Goal: Task Accomplishment & Management: Use online tool/utility

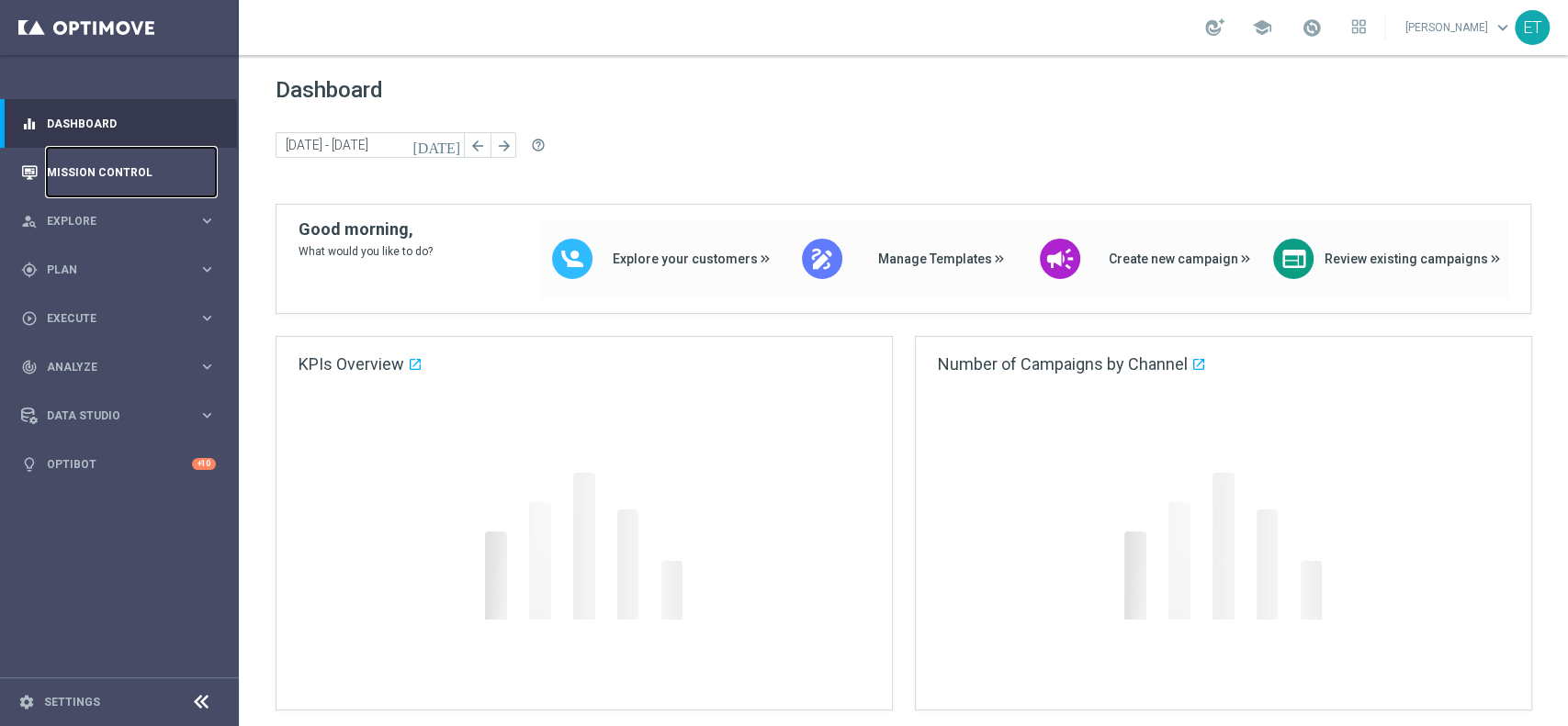
click at [73, 170] on link "Mission Control" at bounding box center [131, 171] width 169 height 49
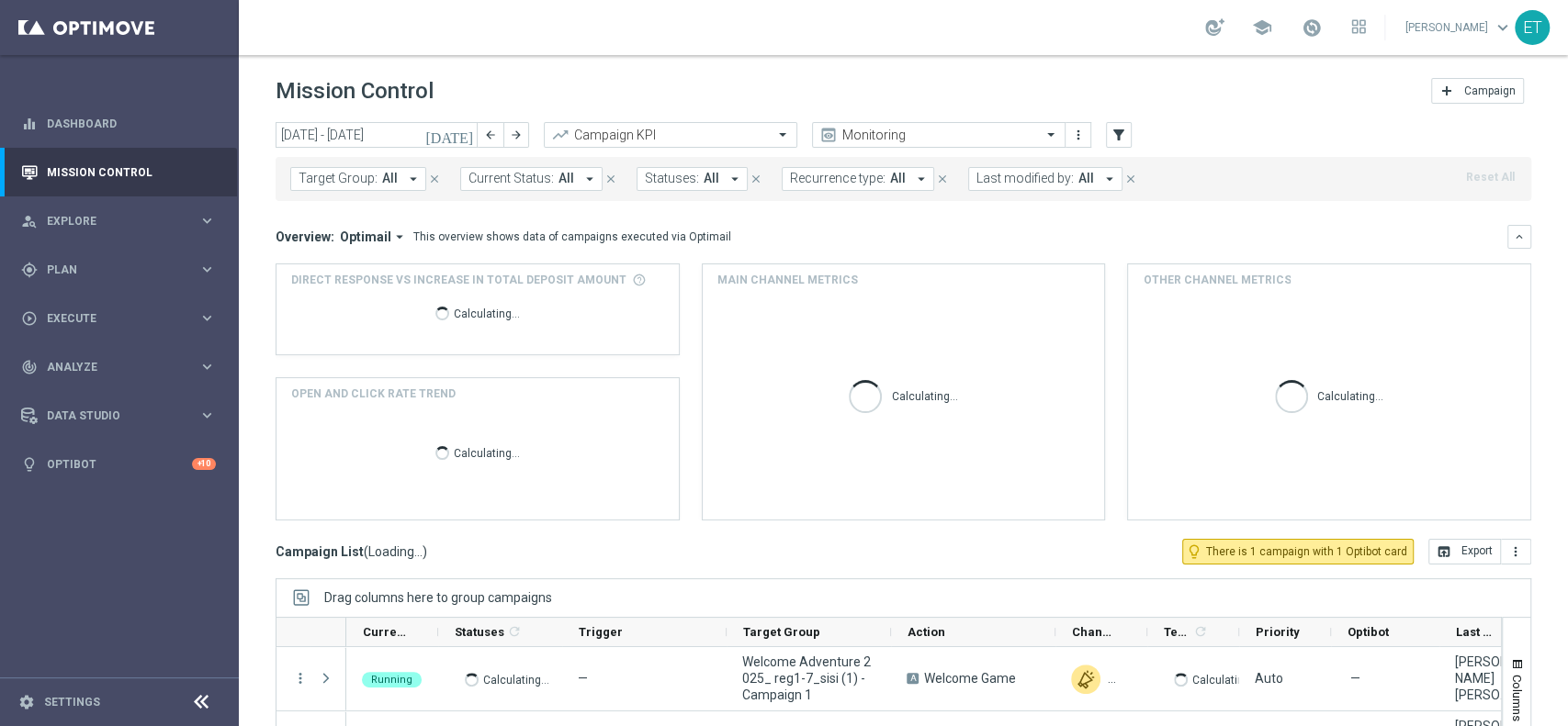
click at [460, 133] on icon "[DATE]" at bounding box center [450, 134] width 50 height 16
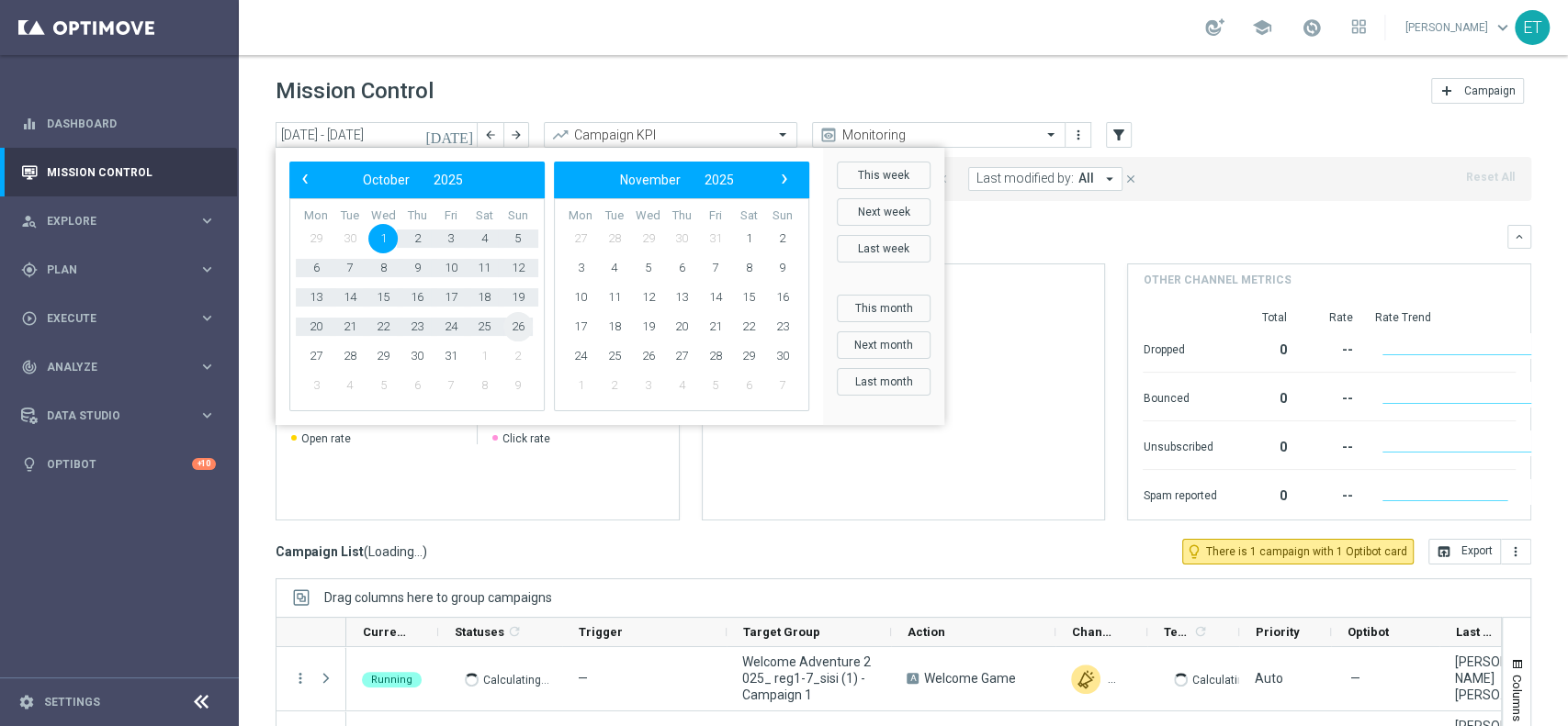
click at [515, 330] on span "26" at bounding box center [518, 327] width 30 height 30
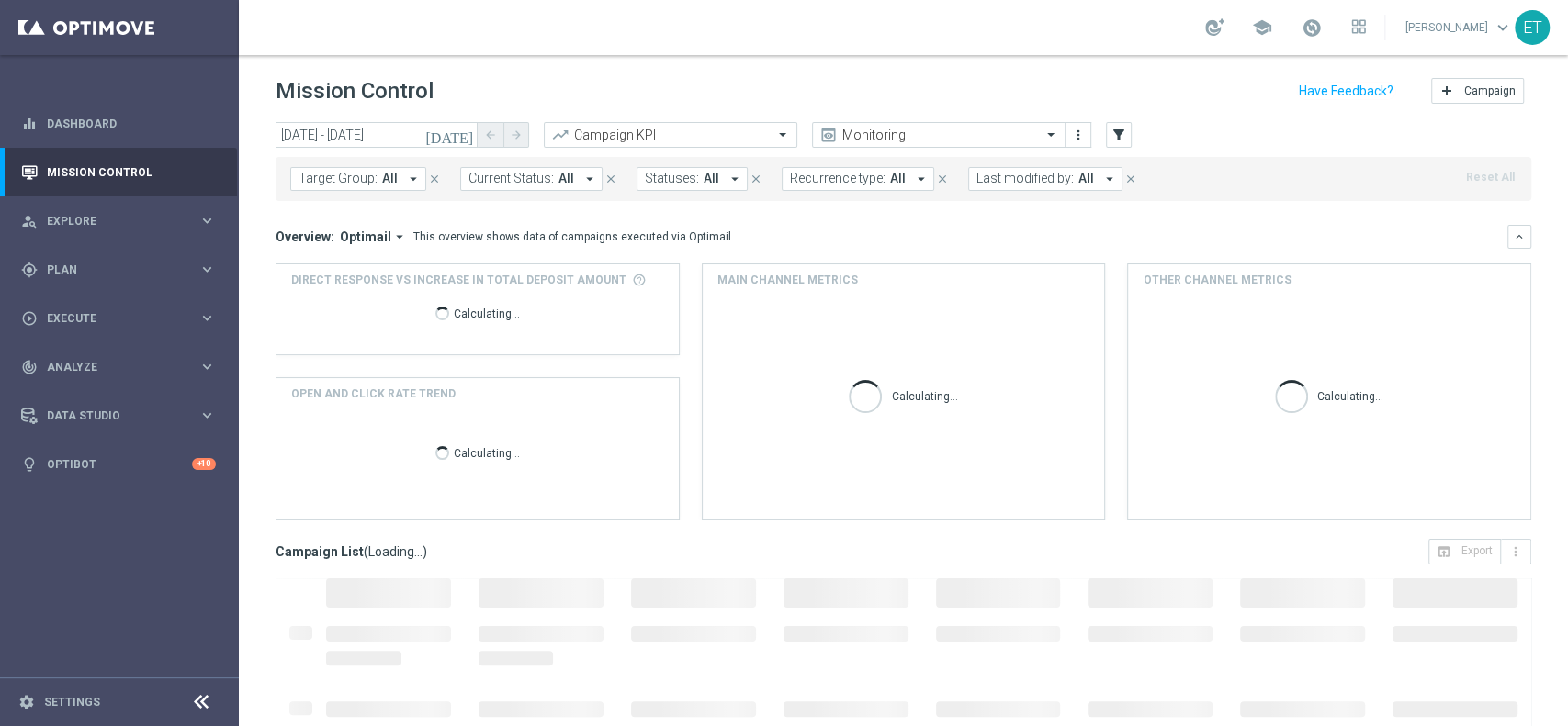
type input "[DATE] - [DATE]"
click at [1078, 178] on span "All" at bounding box center [1086, 178] width 15 height 15
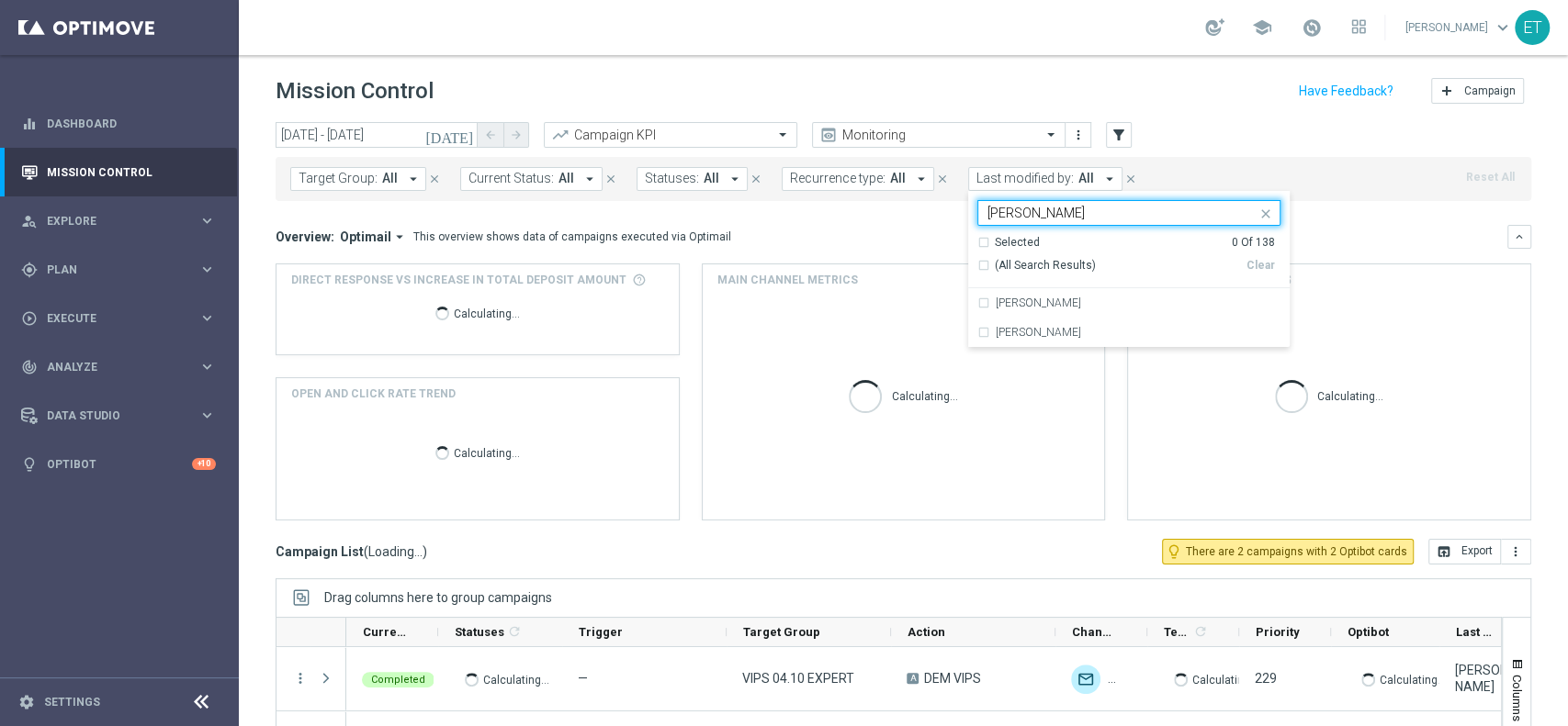
type input "toma"
click at [1043, 294] on div "[PERSON_NAME]" at bounding box center [1128, 303] width 303 height 30
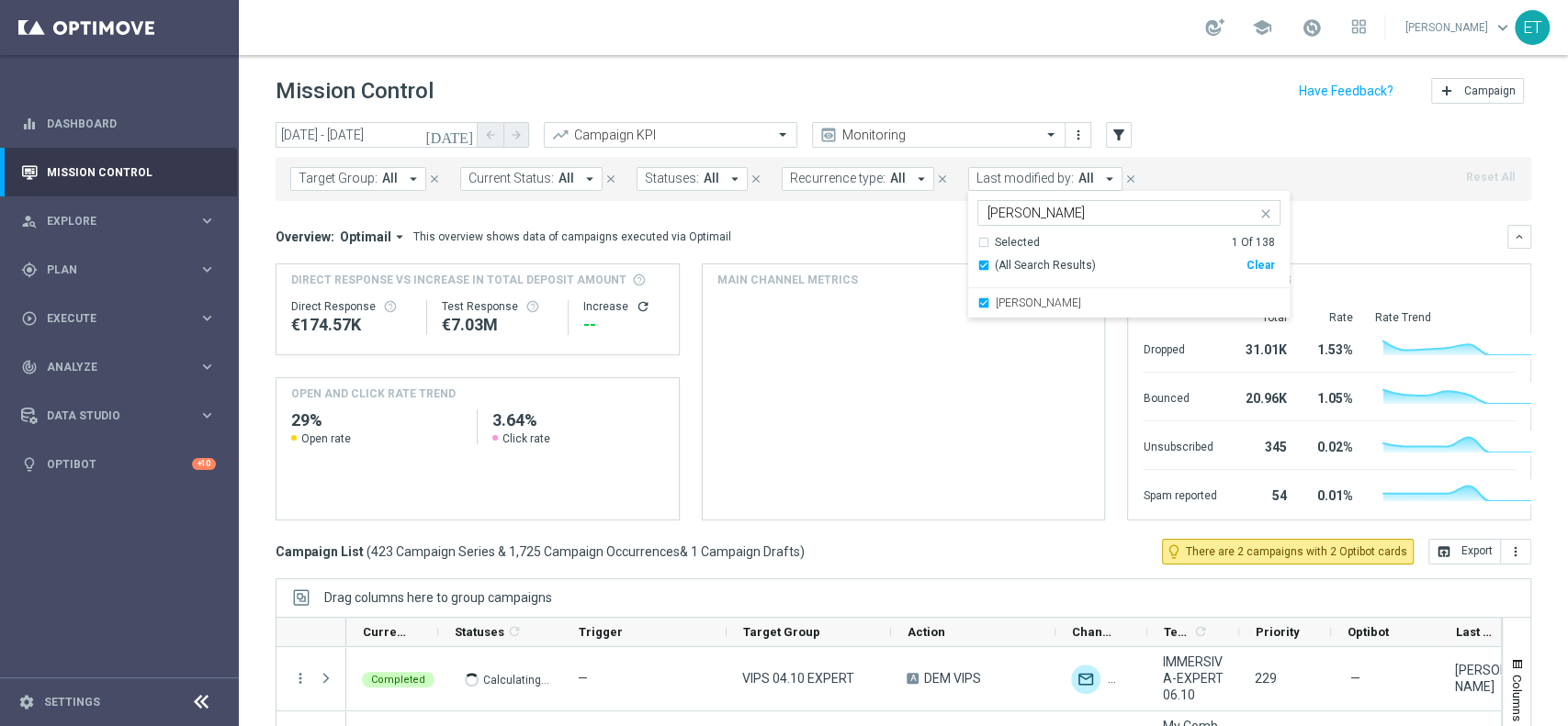
click at [1179, 126] on div "[DATE] [DATE] - [DATE] arrow_back arrow_forward Campaign KPI trending_up Monito…" at bounding box center [903, 135] width 1256 height 28
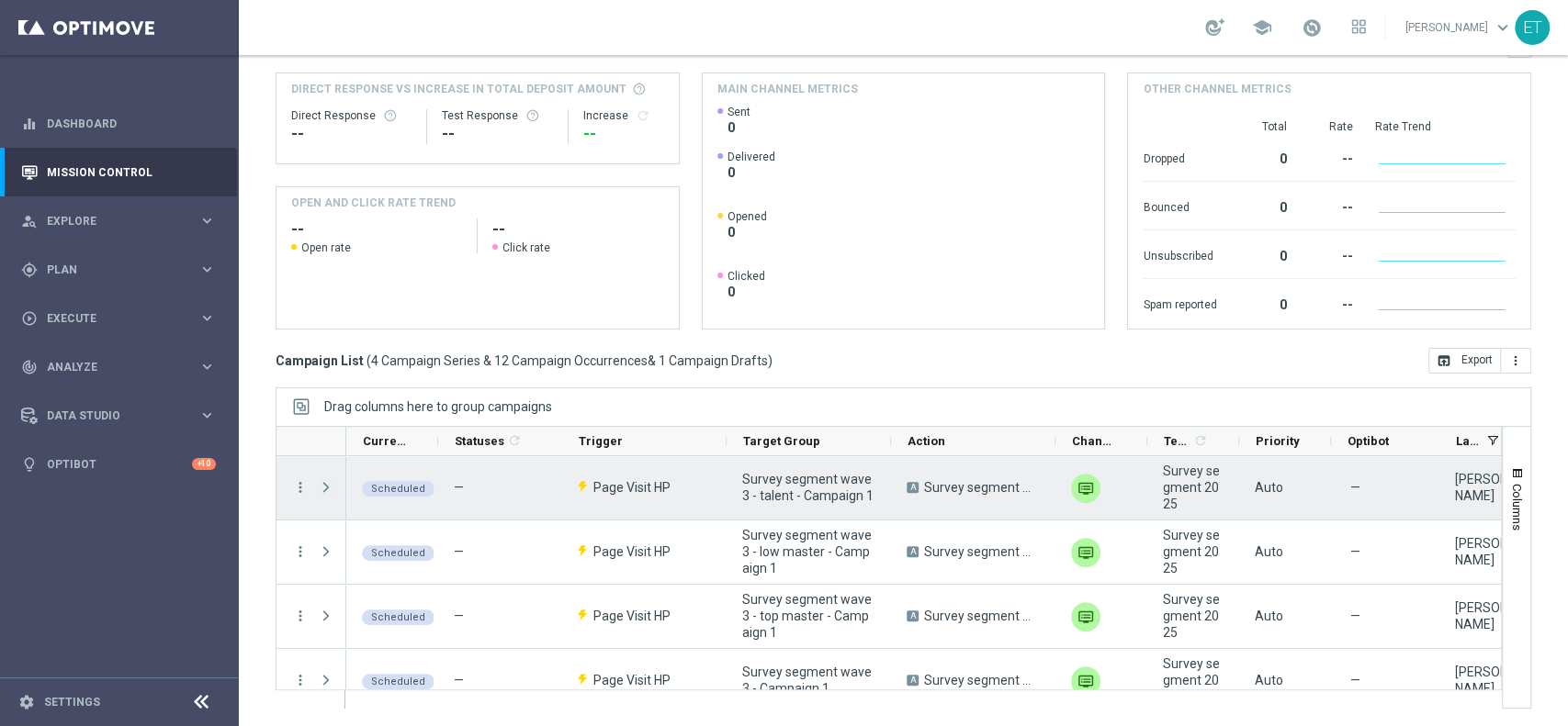
click at [330, 485] on span at bounding box center [326, 487] width 16 height 14
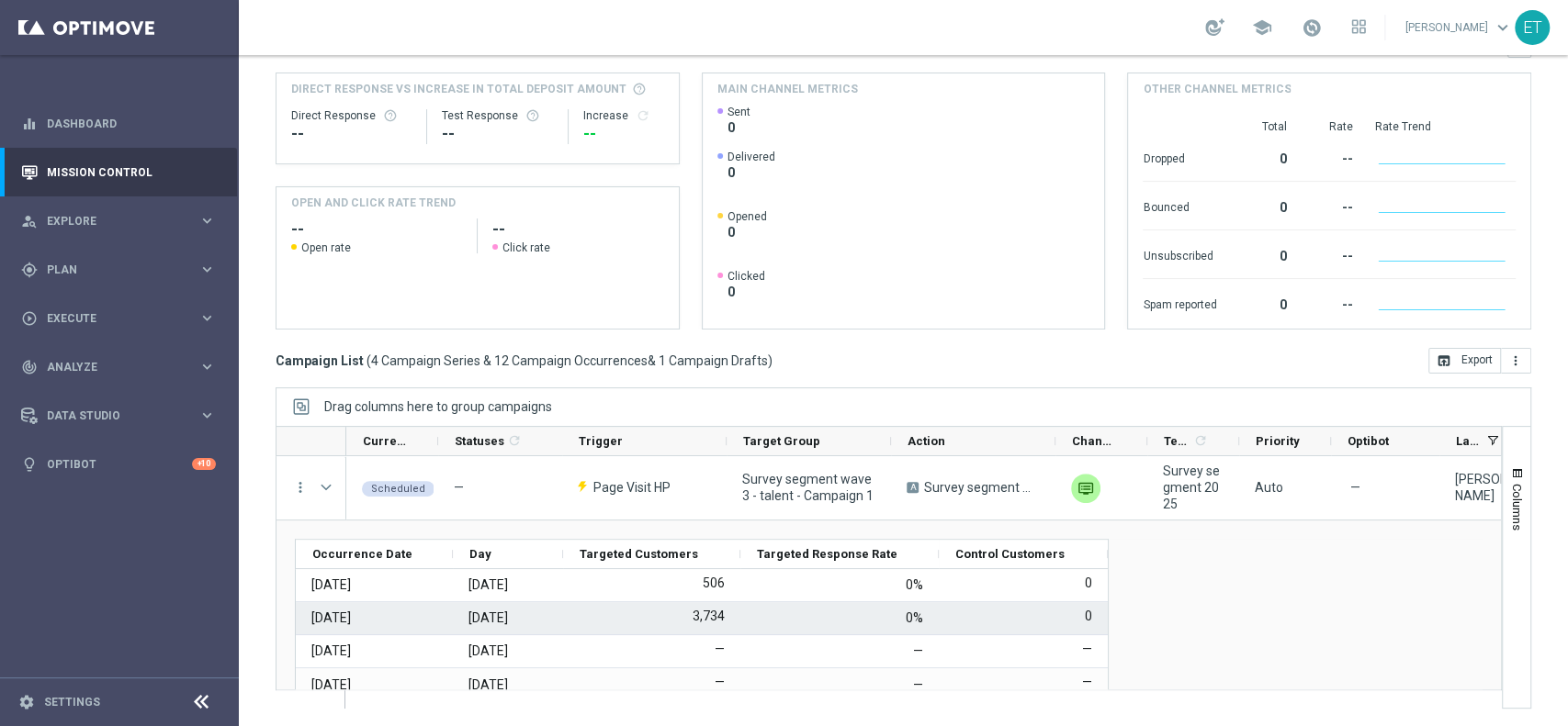
scroll to position [122, 0]
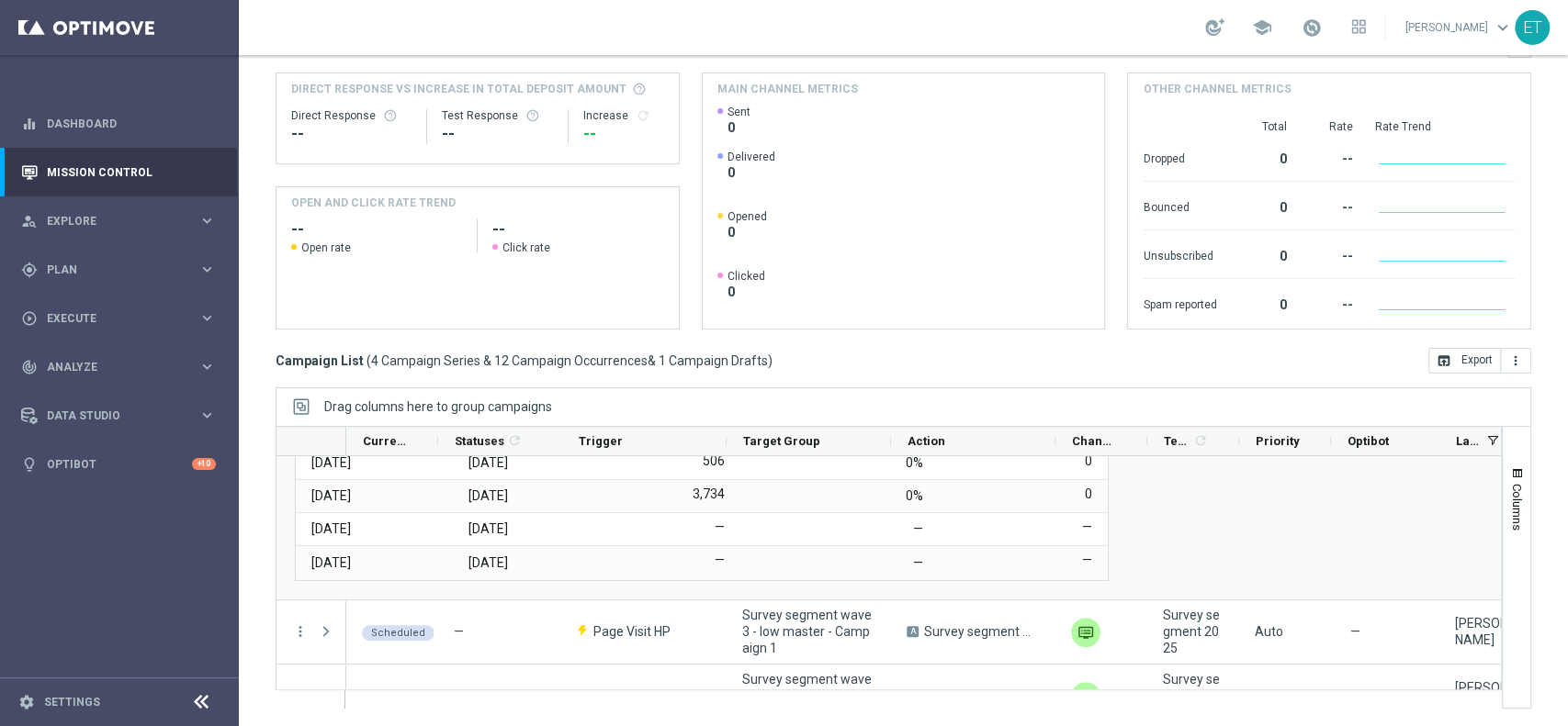
click at [327, 373] on span at bounding box center [326, 365] width 16 height 14
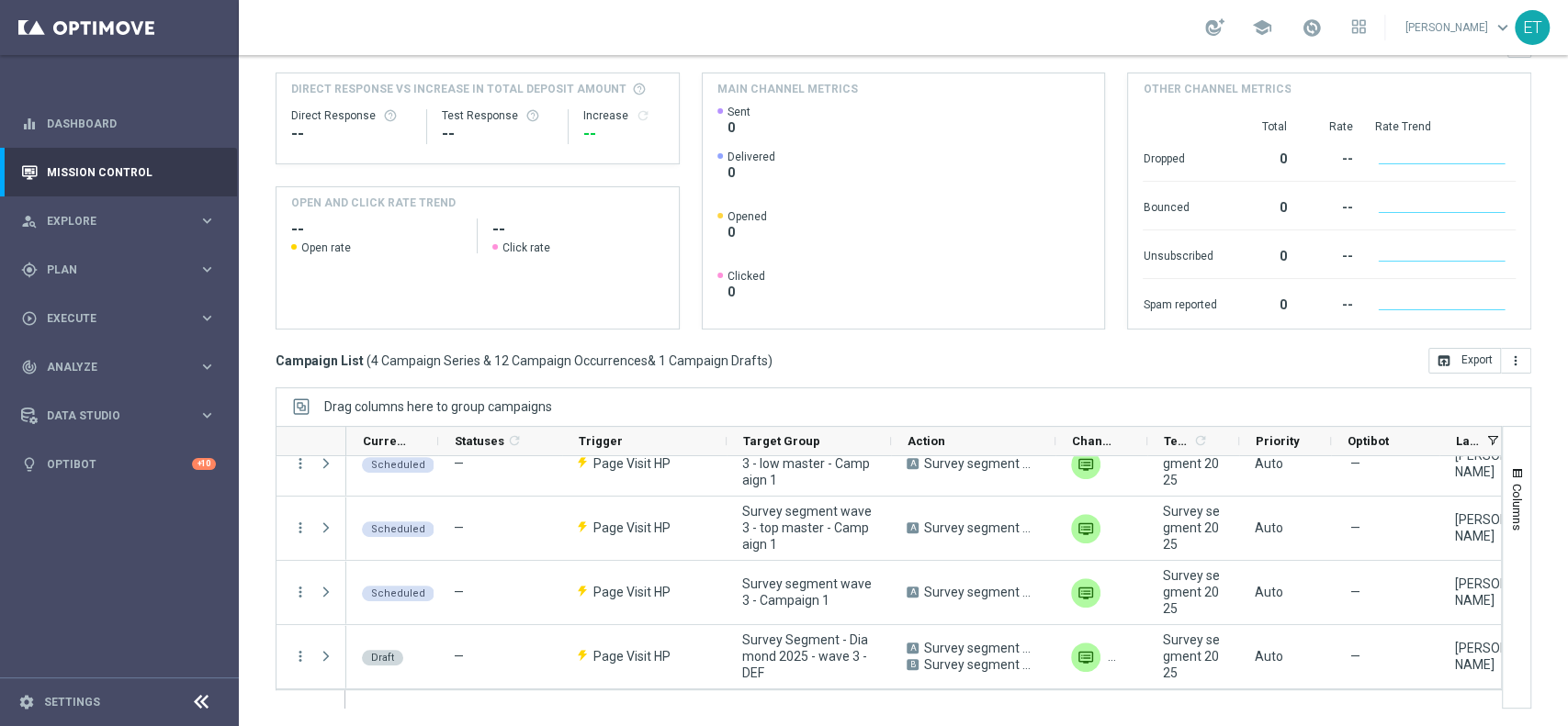
scroll to position [0, 0]
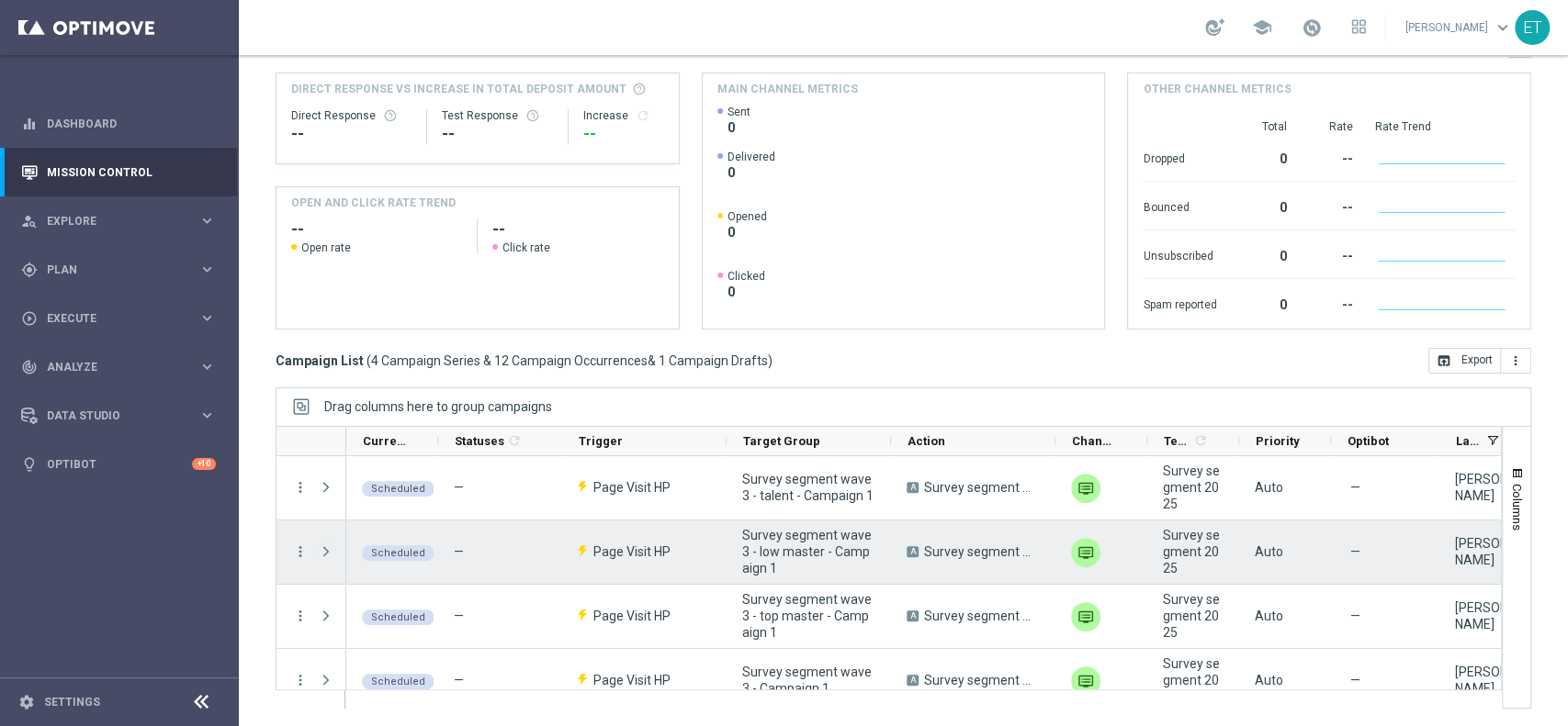
click at [328, 554] on span at bounding box center [326, 551] width 16 height 14
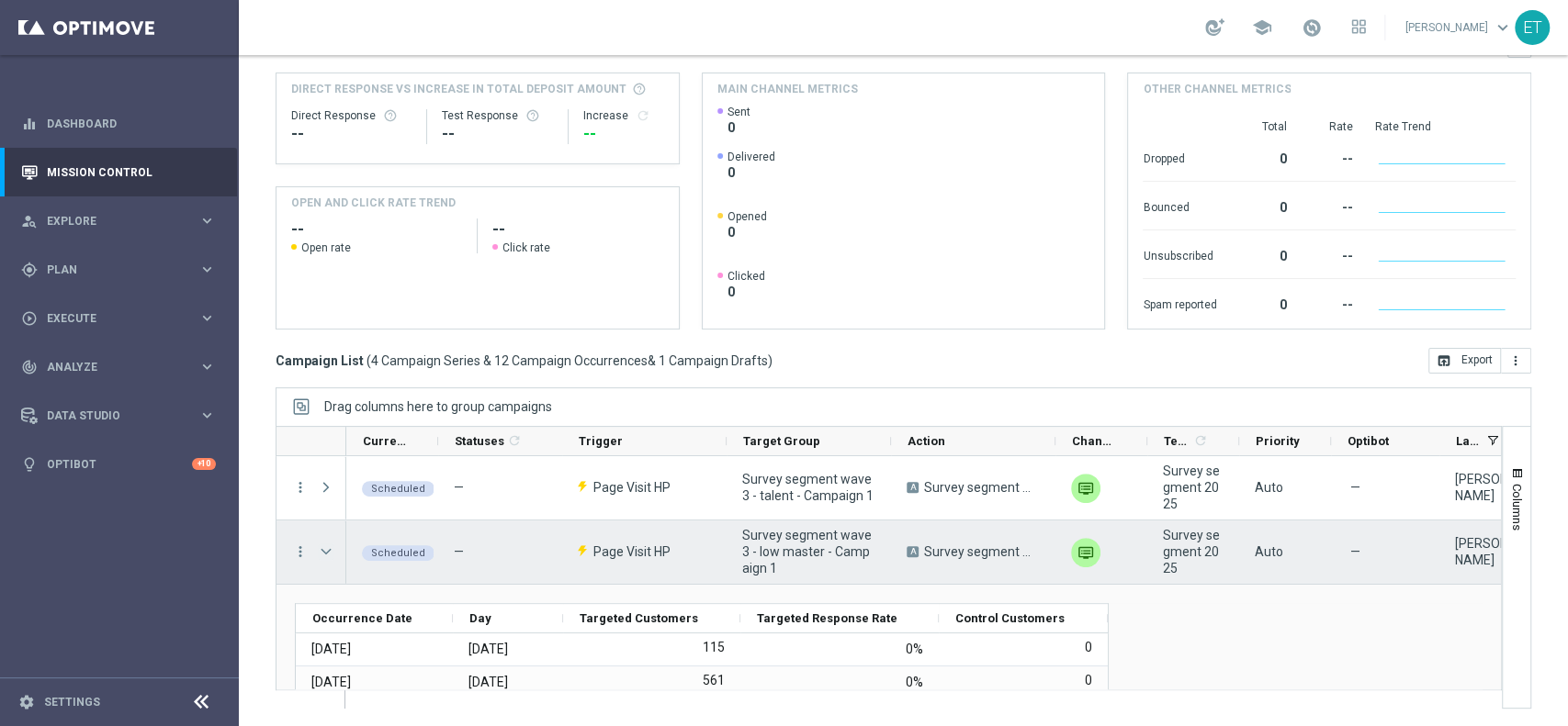
click at [328, 554] on span at bounding box center [326, 551] width 16 height 14
